Goal: Task Accomplishment & Management: Use online tool/utility

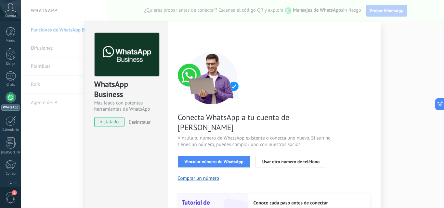
click at [211, 159] on font "Vincular número de WhatsApp" at bounding box center [214, 162] width 59 height 6
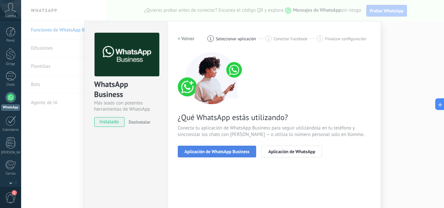
click at [211, 154] on font "Aplicación de WhatsApp Business" at bounding box center [217, 152] width 65 height 6
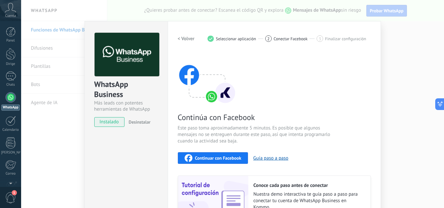
click at [137, 125] on button "Desinstalar" at bounding box center [138, 122] width 24 height 10
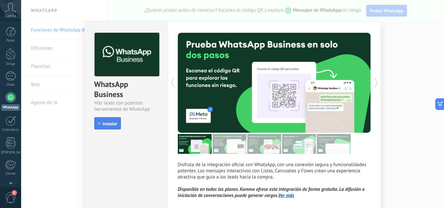
click at [104, 124] on font "instalar" at bounding box center [110, 124] width 15 height 6
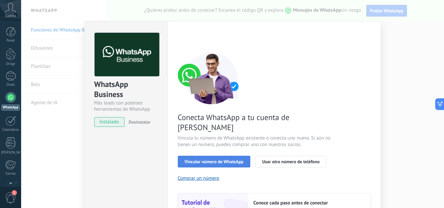
click at [212, 159] on font "Vincular número de WhatsApp" at bounding box center [214, 162] width 59 height 6
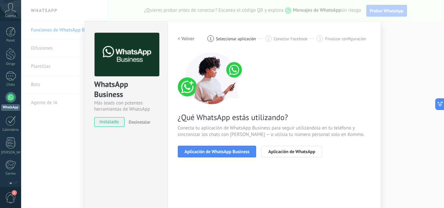
click at [212, 153] on font "Aplicación de WhatsApp Business" at bounding box center [217, 152] width 65 height 6
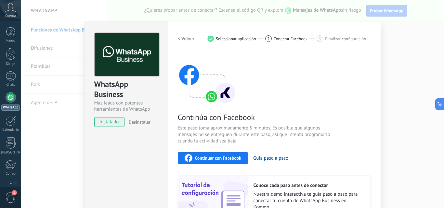
click at [211, 158] on font "Continuar con Facebook" at bounding box center [218, 158] width 46 height 6
click at [405, 38] on div "WhatsApp Business Más leads con potentes herramientas de WhatsApp instalado Des…" at bounding box center [232, 104] width 423 height 208
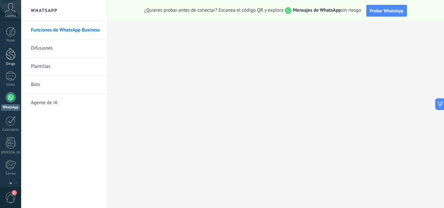
click at [5, 57] on link "Dirige" at bounding box center [10, 57] width 21 height 18
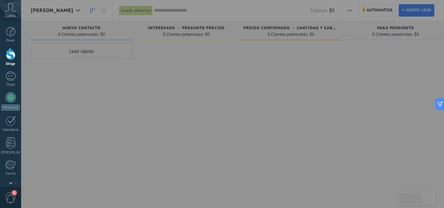
click at [216, 101] on div at bounding box center [243, 104] width 444 height 208
click at [103, 10] on div at bounding box center [243, 104] width 444 height 208
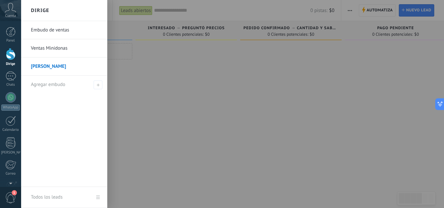
click at [13, 55] on div at bounding box center [11, 54] width 10 height 12
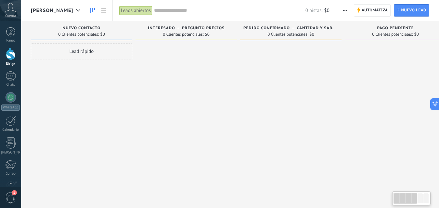
drag, startPoint x: 411, startPoint y: 200, endPoint x: 400, endPoint y: 204, distance: 12.1
click at [400, 204] on div at bounding box center [411, 199] width 38 height 14
click at [343, 9] on button "button" at bounding box center [344, 10] width 9 height 12
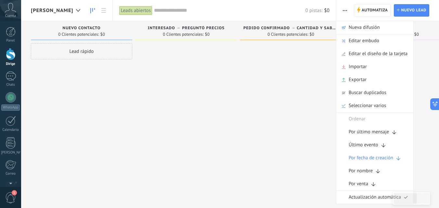
click at [290, 78] on div at bounding box center [290, 105] width 101 height 124
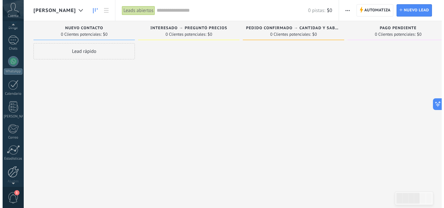
scroll to position [37, 0]
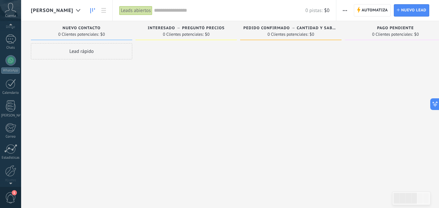
click at [13, 195] on span "1" at bounding box center [14, 192] width 5 height 5
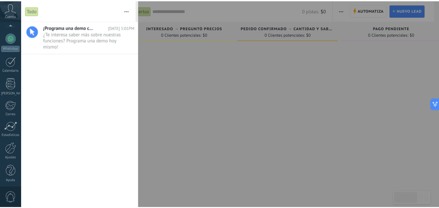
scroll to position [62, 0]
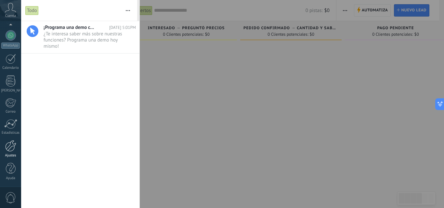
click at [12, 149] on div at bounding box center [10, 145] width 11 height 11
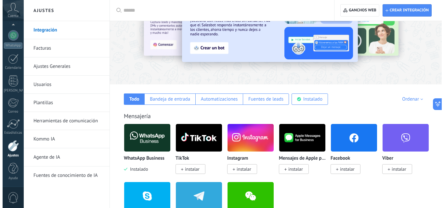
scroll to position [66, 0]
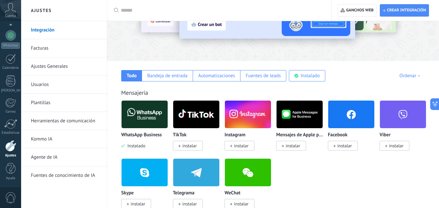
click at [246, 121] on img at bounding box center [248, 115] width 46 height 32
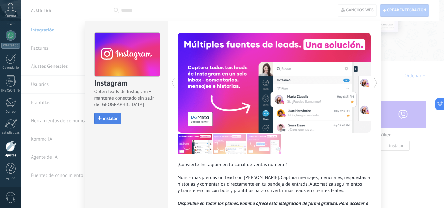
click at [111, 119] on font "instalar" at bounding box center [110, 119] width 15 height 6
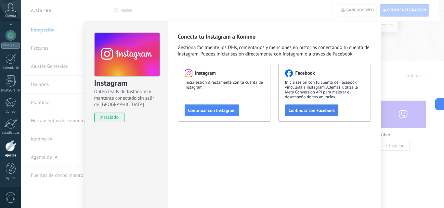
click at [304, 111] on font "Continuar con Facebook" at bounding box center [312, 111] width 46 height 6
